Goal: Task Accomplishment & Management: Use online tool/utility

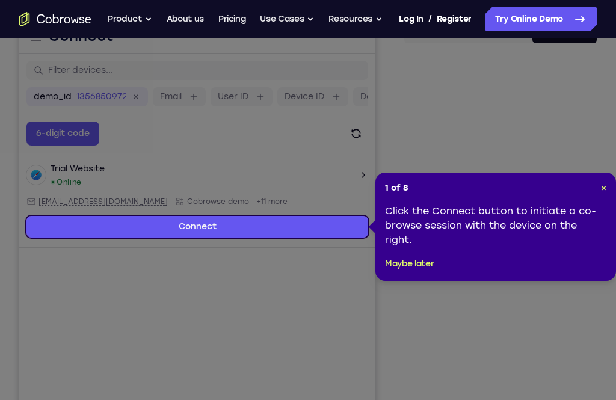
click at [599, 192] on header "1 of 8 ×" at bounding box center [495, 188] width 221 height 12
click at [601, 187] on span "×" at bounding box center [603, 188] width 5 height 10
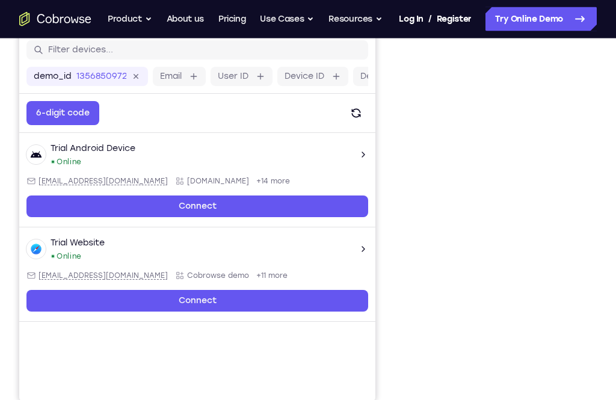
scroll to position [158, 0]
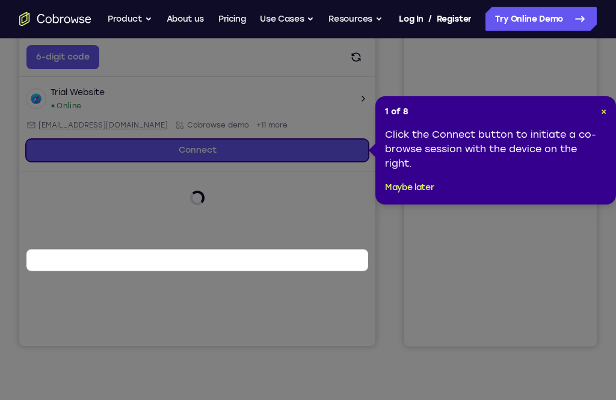
scroll to position [103, 0]
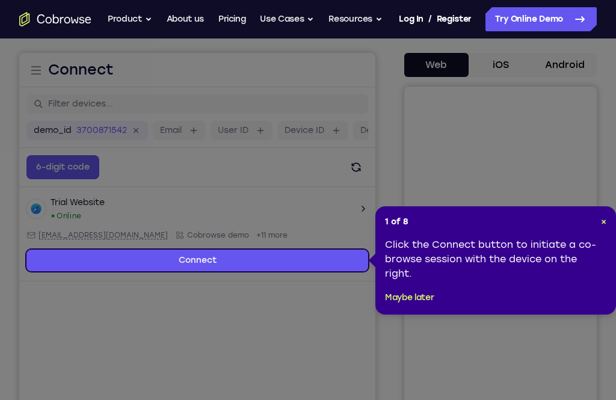
click at [593, 223] on header "1 of 8 ×" at bounding box center [495, 222] width 221 height 12
click at [601, 219] on span "×" at bounding box center [603, 221] width 5 height 10
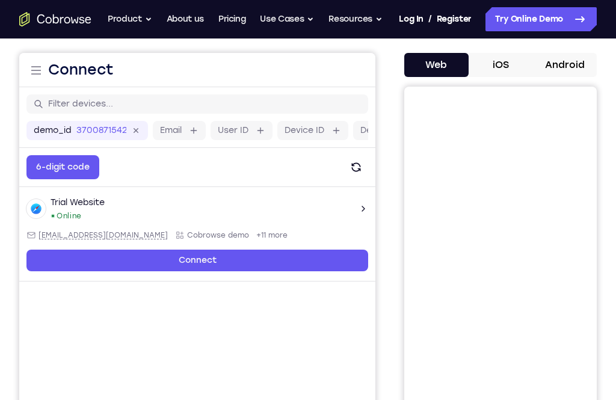
click at [574, 62] on button "Android" at bounding box center [564, 65] width 64 height 24
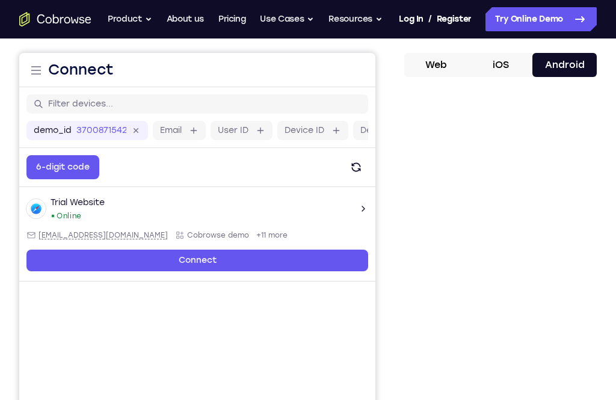
click at [571, 67] on button "Android" at bounding box center [564, 65] width 64 height 24
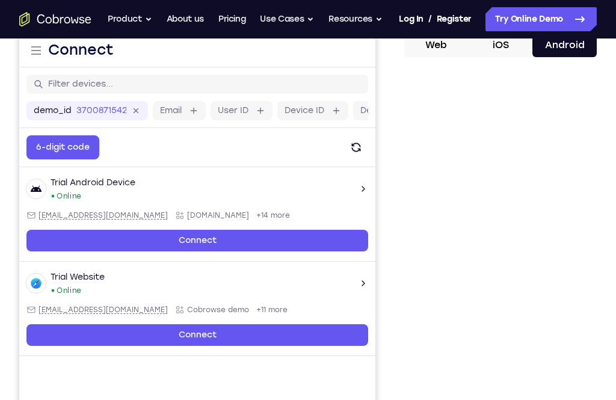
scroll to position [124, 0]
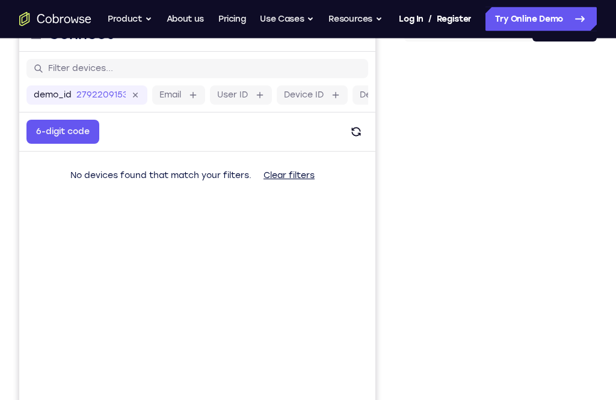
scroll to position [138, 0]
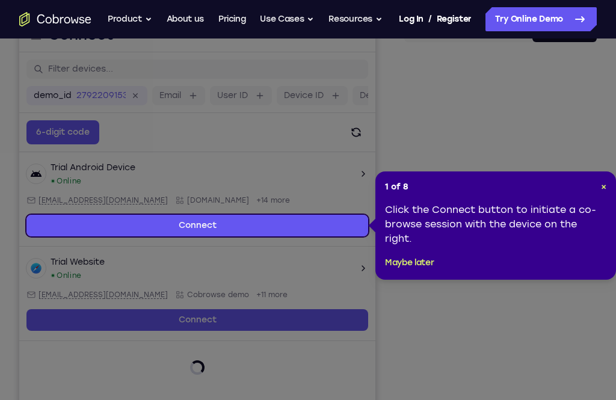
click at [605, 185] on span "×" at bounding box center [603, 187] width 5 height 10
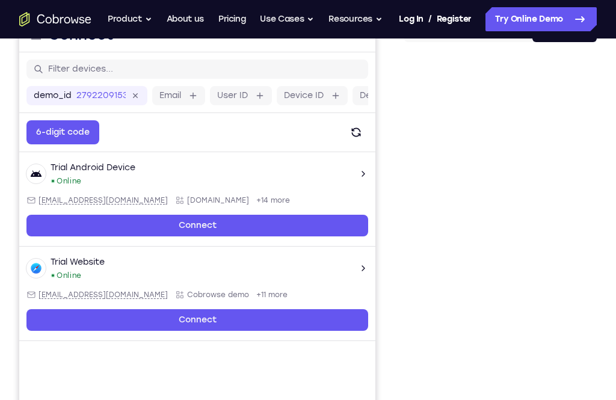
click at [587, 240] on div at bounding box center [500, 237] width 192 height 370
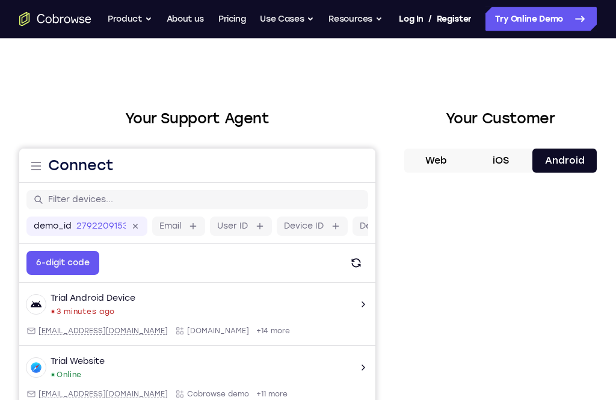
scroll to position [0, 0]
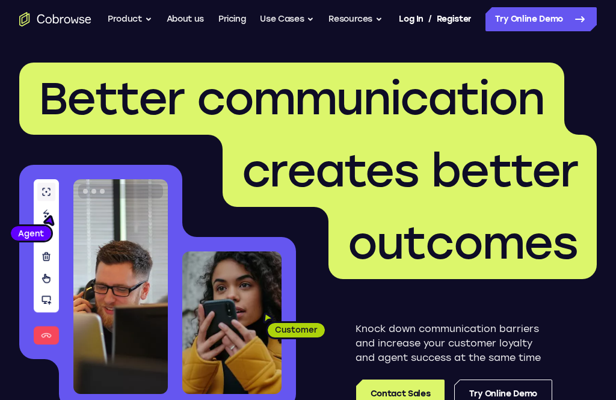
click at [539, 27] on link "Try Online Demo" at bounding box center [540, 19] width 111 height 24
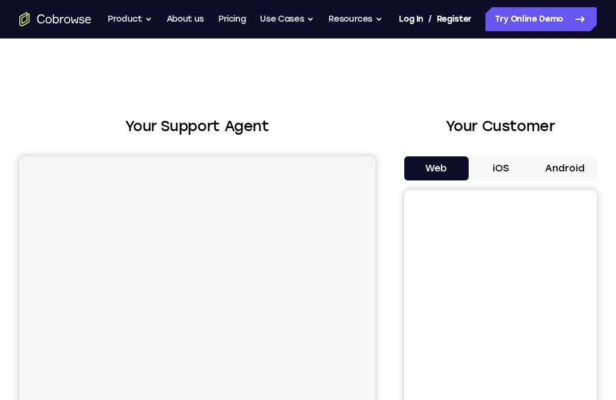
click at [557, 169] on button "Android" at bounding box center [564, 168] width 64 height 24
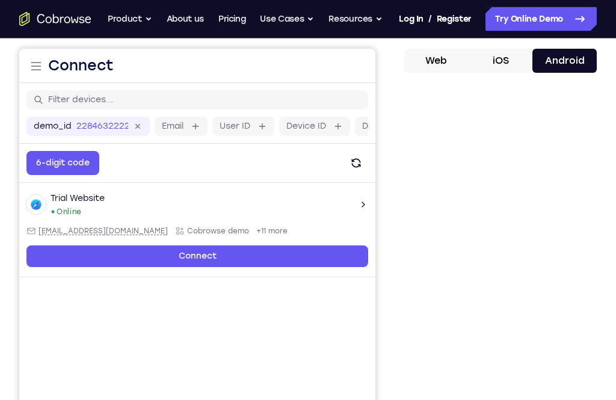
scroll to position [108, 0]
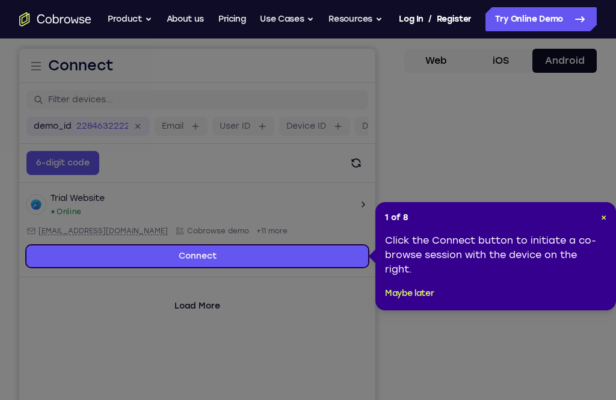
click at [601, 217] on span "×" at bounding box center [603, 217] width 5 height 10
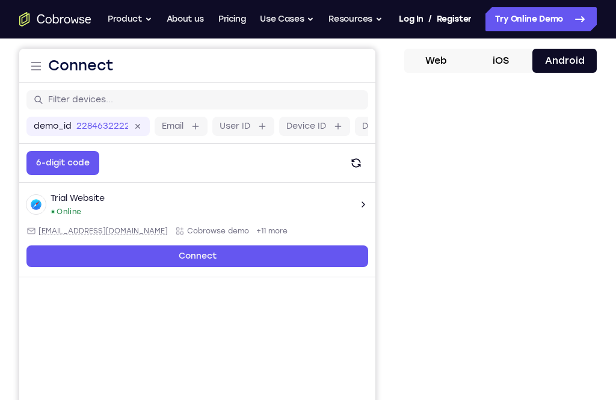
click at [326, 258] on link "Connect" at bounding box center [196, 256] width 341 height 22
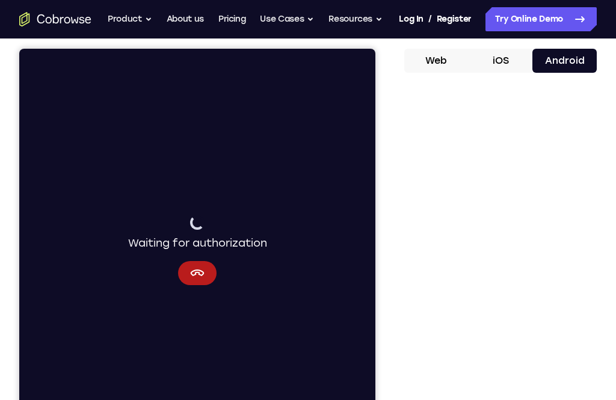
click at [203, 278] on icon "Cancel" at bounding box center [197, 273] width 14 height 14
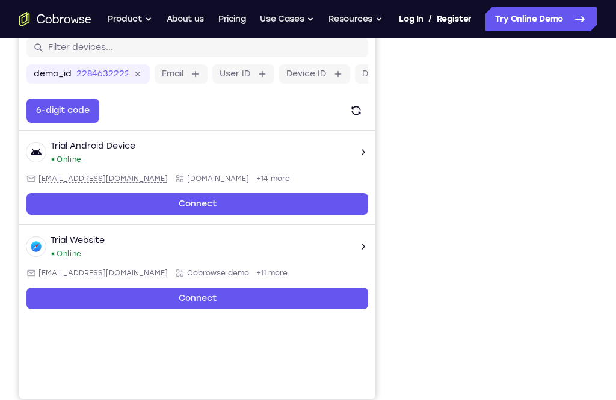
scroll to position [147, 0]
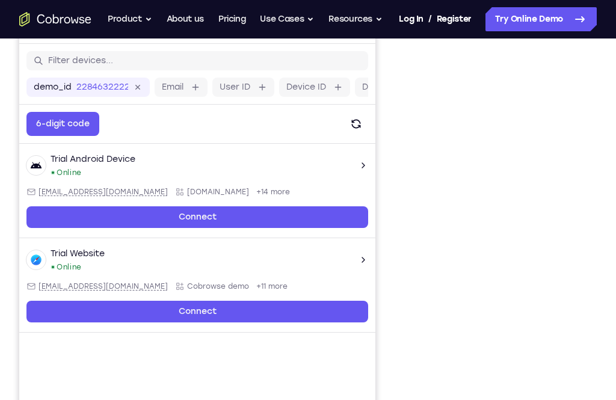
click at [587, 194] on div at bounding box center [500, 228] width 192 height 370
click at [593, 179] on div at bounding box center [500, 228] width 192 height 370
click at [586, 175] on div at bounding box center [500, 228] width 192 height 370
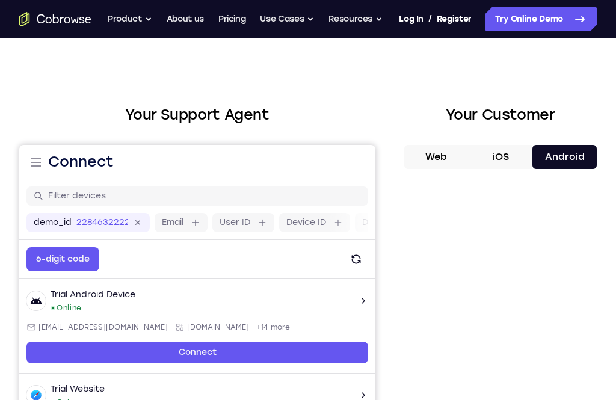
scroll to position [0, 0]
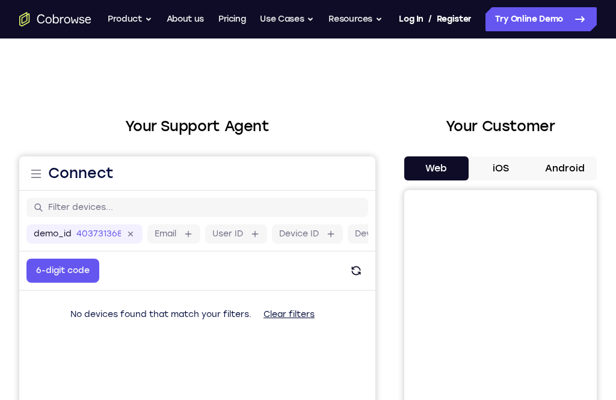
click at [570, 170] on button "Android" at bounding box center [564, 168] width 64 height 24
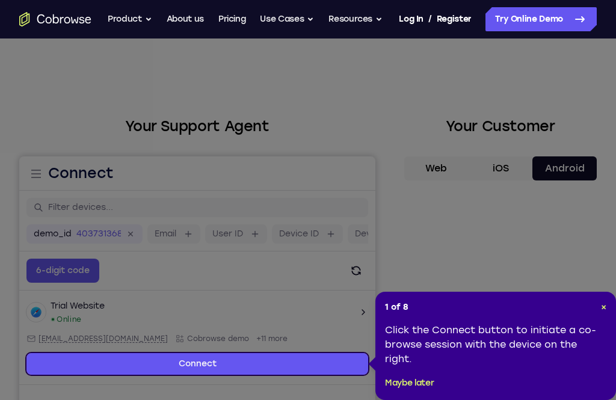
click at [601, 311] on span "×" at bounding box center [603, 307] width 5 height 10
